Goal: Task Accomplishment & Management: Manage account settings

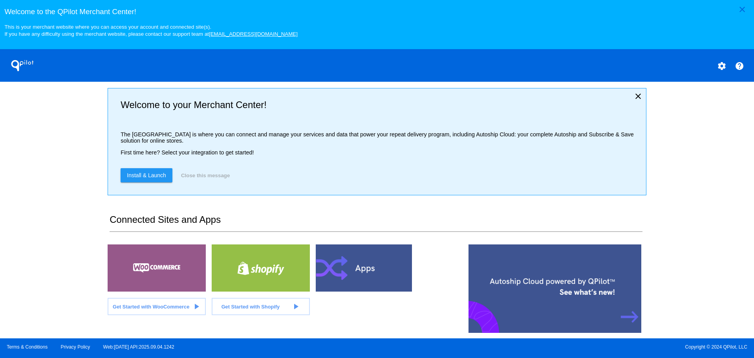
scroll to position [170, 0]
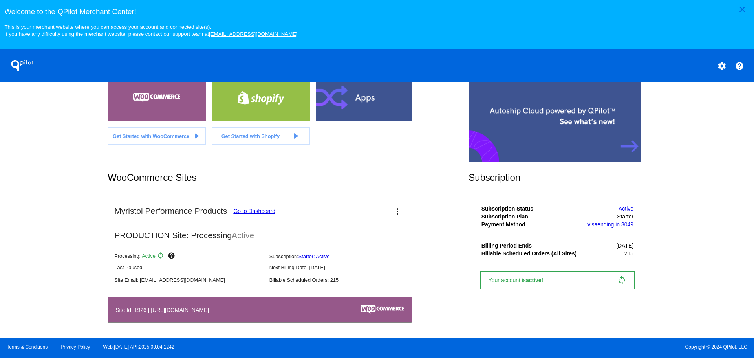
click at [249, 211] on link "Go to Dashboard" at bounding box center [254, 211] width 42 height 6
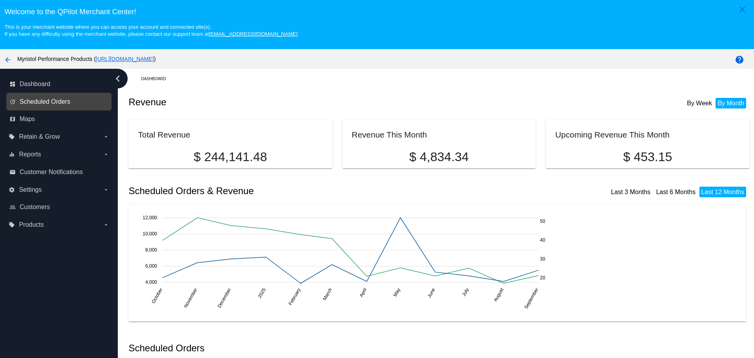
click at [53, 98] on span "Scheduled Orders" at bounding box center [45, 101] width 51 height 7
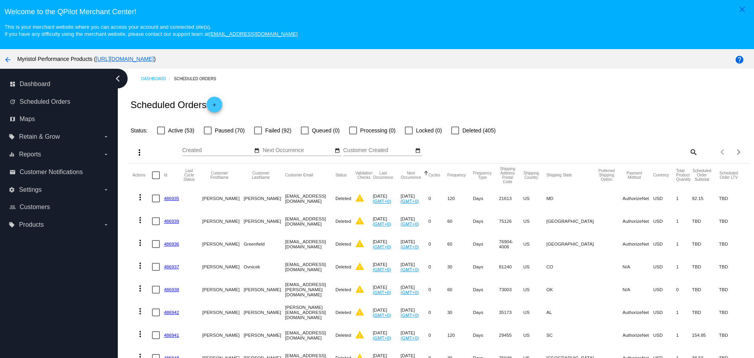
click at [688, 151] on mat-icon "search" at bounding box center [692, 152] width 9 height 12
paste input "[EMAIL_ADDRESS][DOMAIN_NAME]"
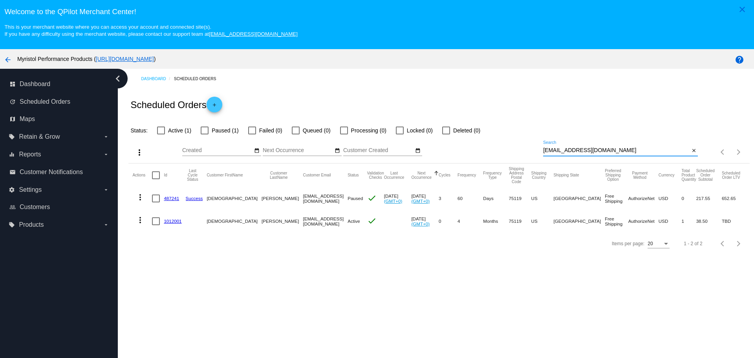
type input "[EMAIL_ADDRESS][DOMAIN_NAME]"
click at [170, 198] on link "487241" at bounding box center [171, 198] width 15 height 5
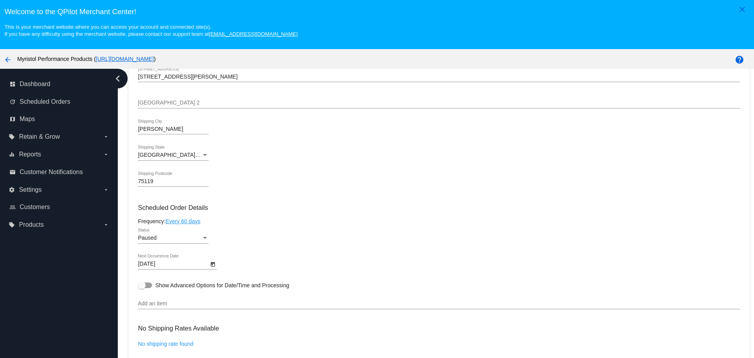
scroll to position [353, 0]
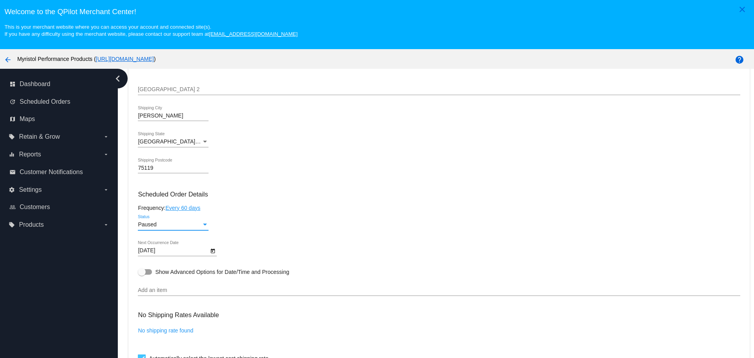
click at [201, 223] on div "Status" at bounding box center [204, 225] width 7 height 6
click at [201, 224] on span "Paused" at bounding box center [173, 224] width 71 height 16
click at [287, 222] on div "Paused Status" at bounding box center [439, 226] width 602 height 22
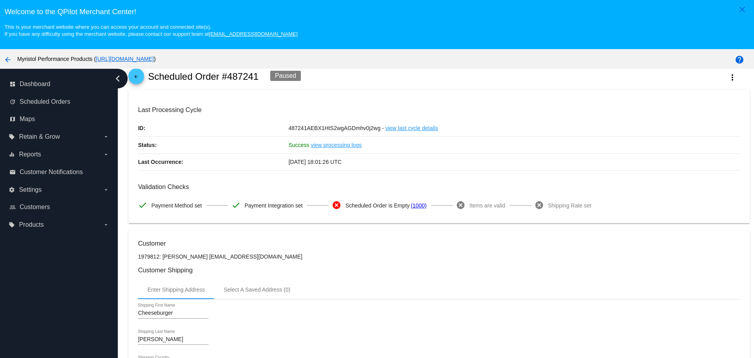
scroll to position [0, 0]
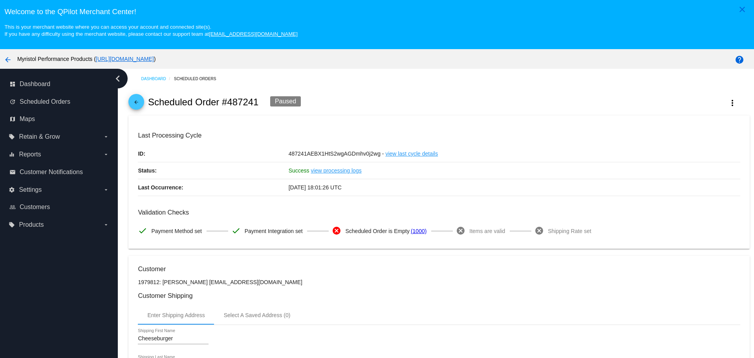
click at [136, 96] on span "arrow_back" at bounding box center [136, 103] width 9 height 19
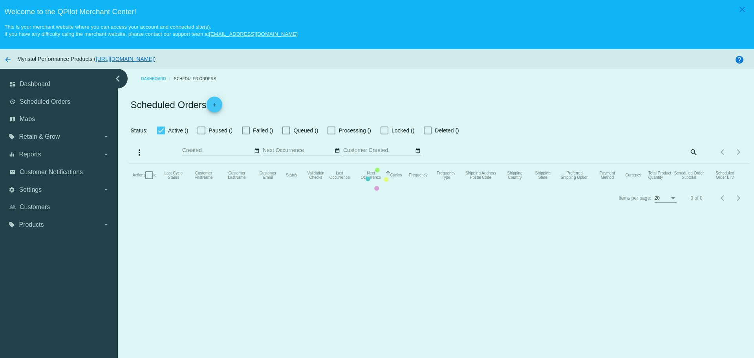
checkbox input "false"
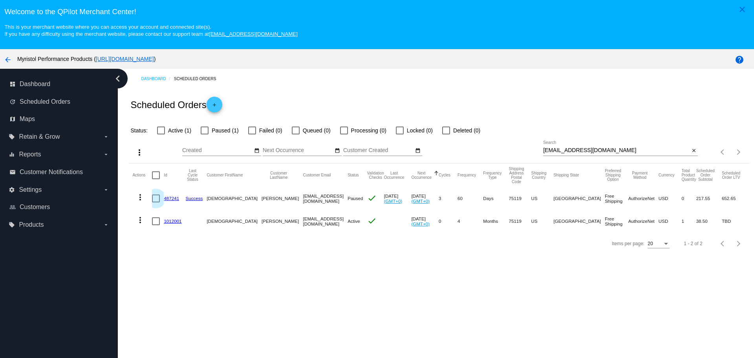
click at [154, 198] on div at bounding box center [156, 198] width 8 height 8
click at [156, 202] on input "checkbox" at bounding box center [156, 202] width 0 height 0
checkbox input "true"
click at [154, 222] on div at bounding box center [156, 221] width 8 height 8
click at [156, 225] on input "checkbox" at bounding box center [156, 225] width 0 height 0
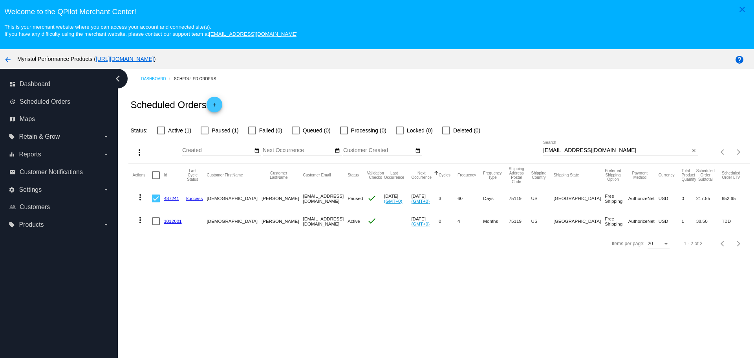
checkbox input "true"
click at [209, 130] on div at bounding box center [205, 130] width 8 height 8
click at [205, 134] on input "Paused (1)" at bounding box center [204, 134] width 0 height 0
click at [243, 254] on div "Items per page: 20 1 - 2 of 2" at bounding box center [438, 244] width 621 height 22
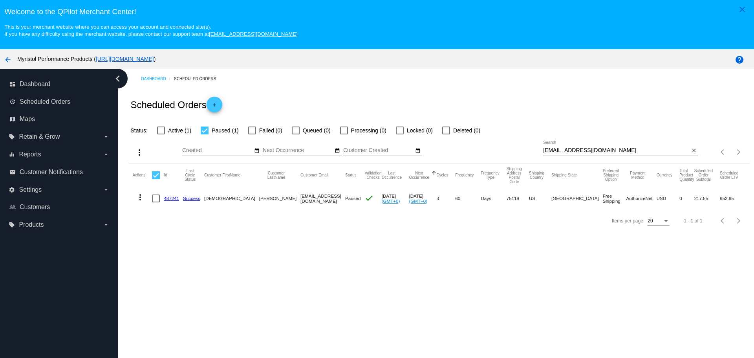
click at [205, 131] on div at bounding box center [205, 130] width 8 height 8
click at [205, 134] on input "Paused (1)" at bounding box center [204, 134] width 0 height 0
checkbox input "false"
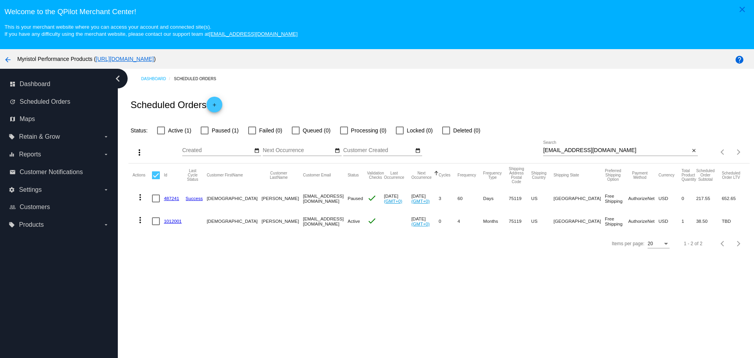
click at [179, 222] on link "1012001" at bounding box center [173, 220] width 18 height 5
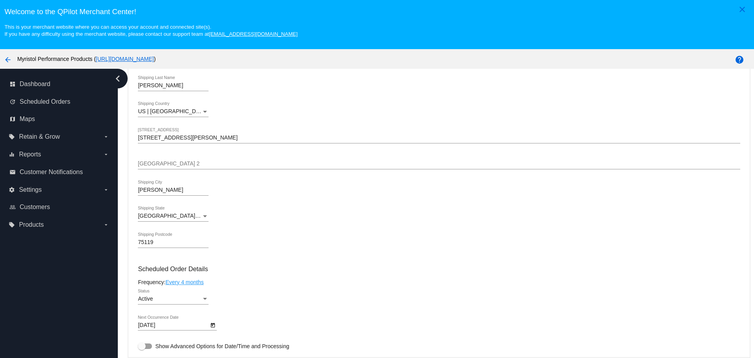
scroll to position [275, 0]
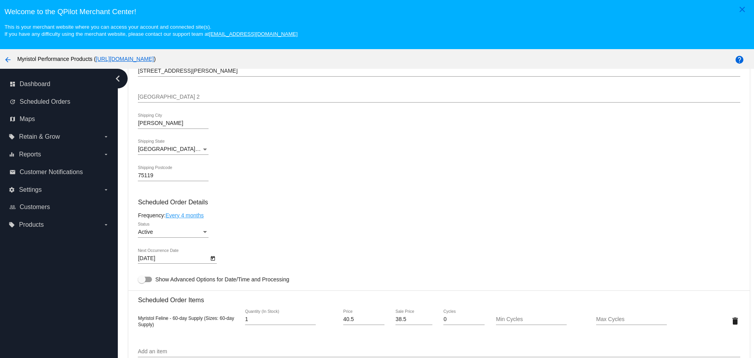
click at [202, 233] on div "Status" at bounding box center [204, 232] width 7 height 6
click at [185, 246] on span "Paused" at bounding box center [173, 248] width 71 height 16
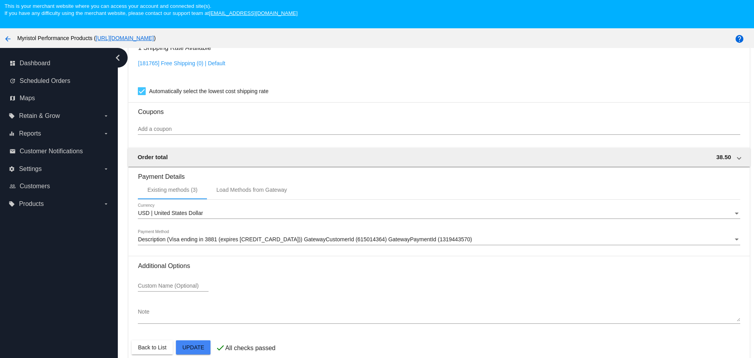
scroll to position [49, 0]
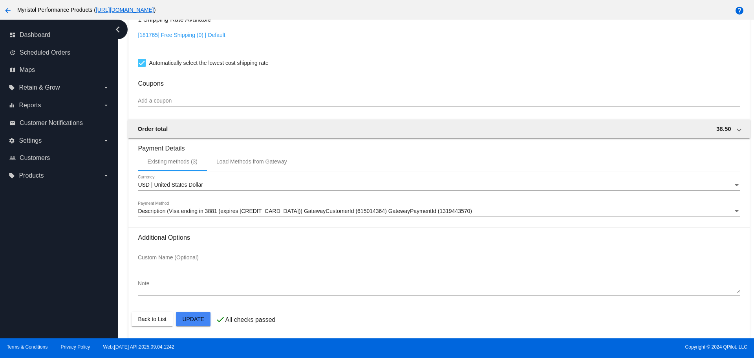
click at [214, 321] on mat-card-actions "Back to List Update" at bounding box center [439, 319] width 615 height 20
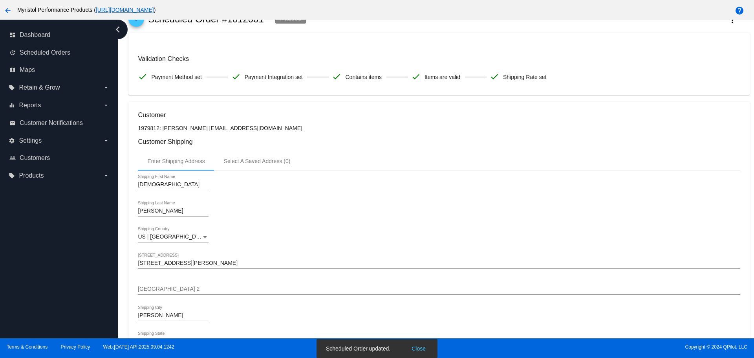
scroll to position [0, 0]
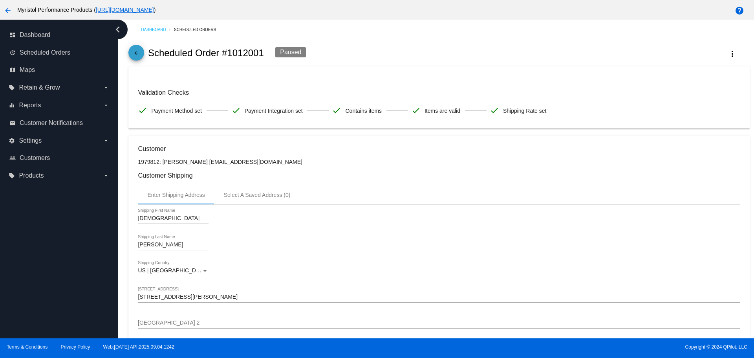
click at [140, 55] on mat-icon "arrow_back" at bounding box center [136, 54] width 9 height 9
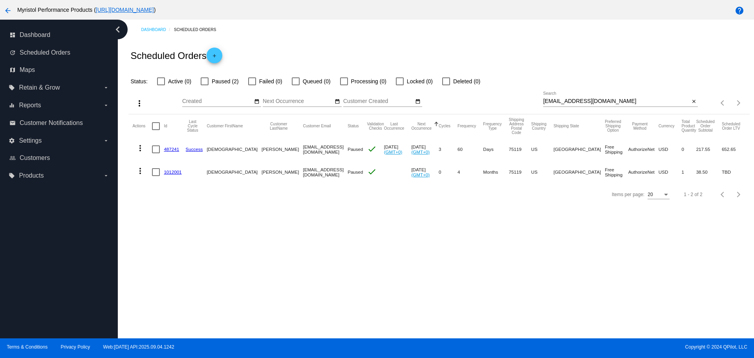
click at [332, 222] on div "Dashboard Scheduled Orders Scheduled Orders add Status: Active (0) Paused (2) F…" at bounding box center [436, 179] width 636 height 319
